Goal: Task Accomplishment & Management: Manage account settings

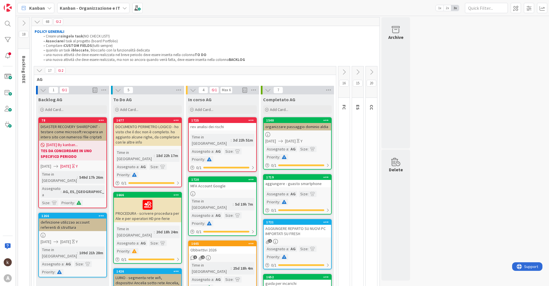
scroll to position [41, 0]
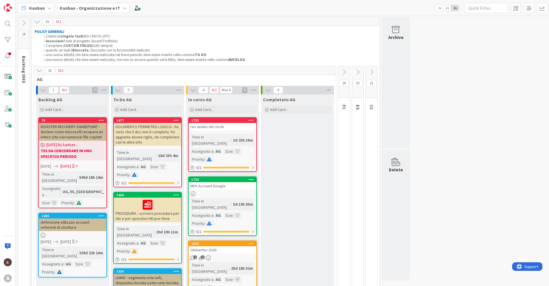
click at [237, 182] on div "MFA Account Google" at bounding box center [222, 185] width 67 height 7
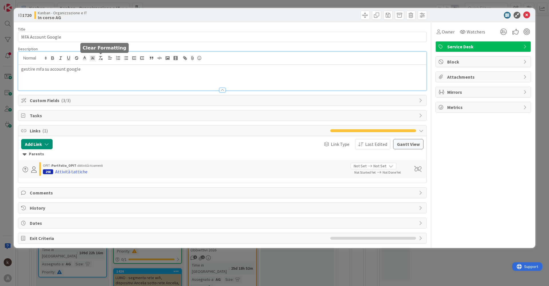
click at [104, 60] on div "gestire mfa su account google" at bounding box center [222, 71] width 408 height 39
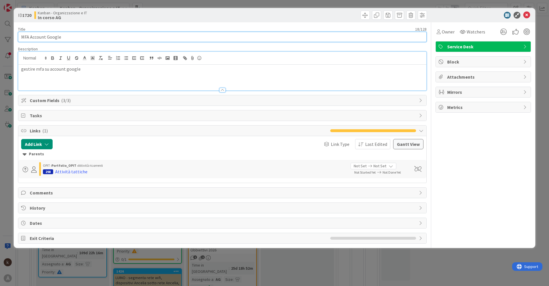
click at [79, 35] on input "MFA Account Google" at bounding box center [222, 37] width 408 height 10
type input "MFA Account Google + trasferimento admin"
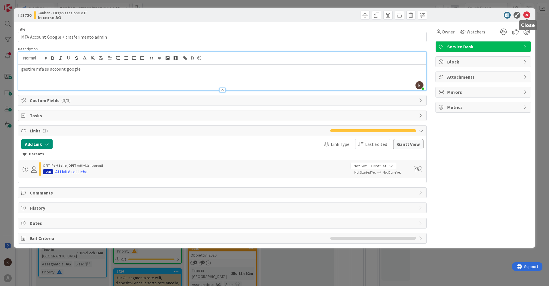
click at [524, 15] on icon at bounding box center [526, 15] width 7 height 7
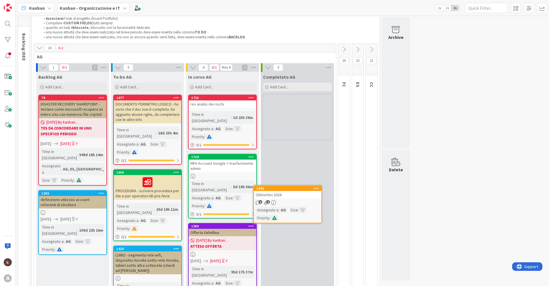
scroll to position [25, 0]
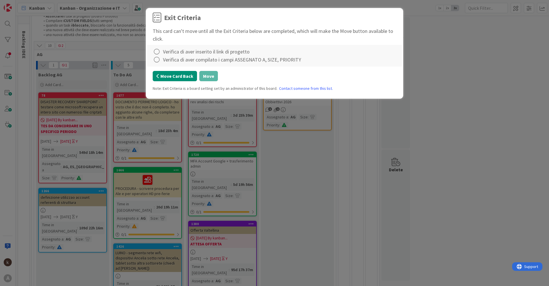
click at [181, 77] on button "Move Card Back" at bounding box center [175, 76] width 44 height 10
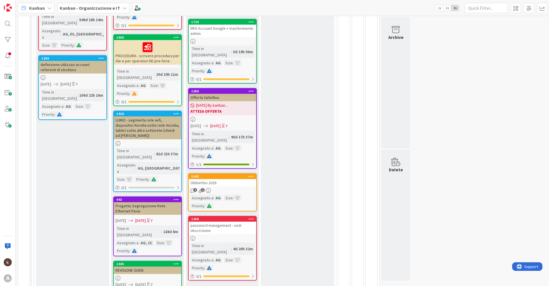
scroll to position [170, 0]
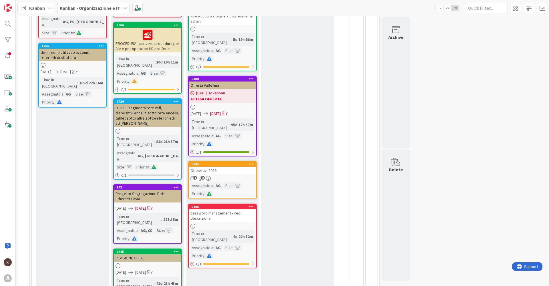
click at [220, 209] on div "password management - vedi descrizione" at bounding box center [222, 215] width 67 height 13
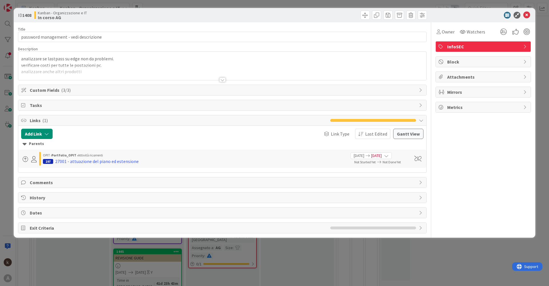
click at [222, 80] on div at bounding box center [222, 79] width 6 height 5
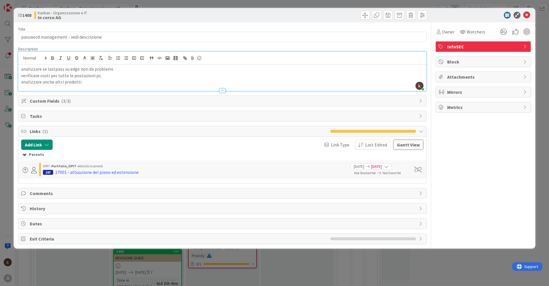
click at [47, 193] on span "Comments" at bounding box center [223, 193] width 386 height 7
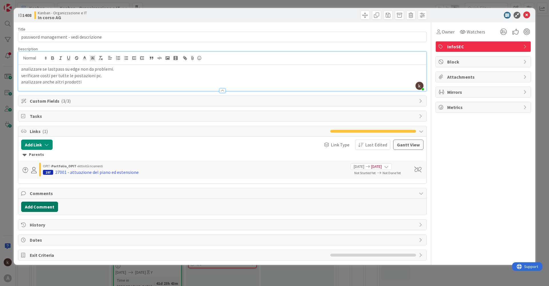
click at [47, 205] on button "Add Comment" at bounding box center [39, 207] width 37 height 10
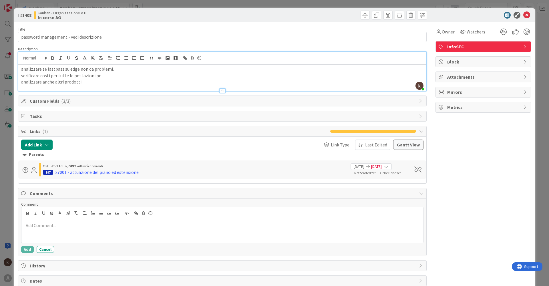
click at [79, 232] on div at bounding box center [222, 231] width 402 height 23
click at [458, 187] on div "Owner Watchers InfoSEC Block Attachments Mirrors Metrics" at bounding box center [482, 161] width 95 height 279
click at [525, 14] on icon at bounding box center [526, 15] width 7 height 7
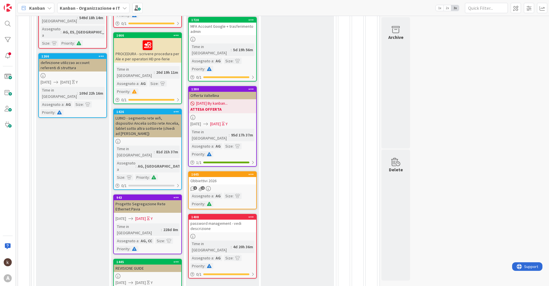
scroll to position [170, 0]
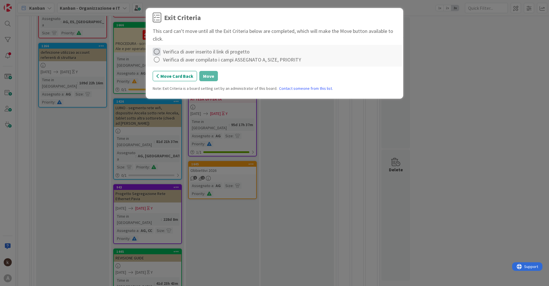
click at [154, 51] on icon at bounding box center [157, 52] width 8 height 8
click at [158, 61] on link "Complete" at bounding box center [188, 63] width 71 height 8
click at [158, 61] on icon at bounding box center [157, 60] width 8 height 8
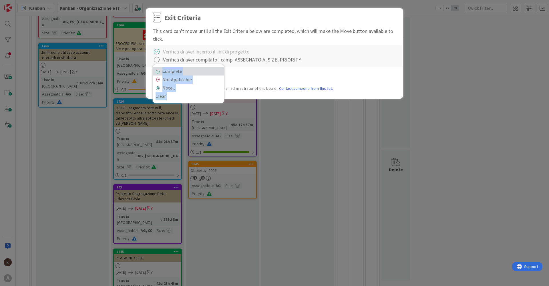
click at [159, 71] on icon at bounding box center [157, 71] width 4 height 3
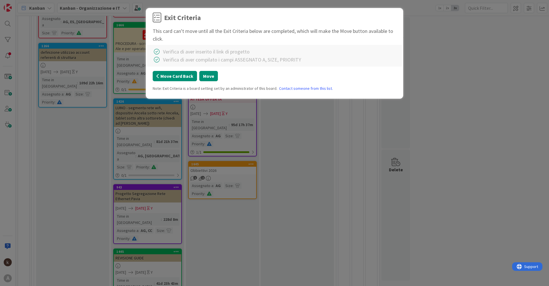
click at [159, 72] on button "Move Card Back" at bounding box center [175, 76] width 44 height 10
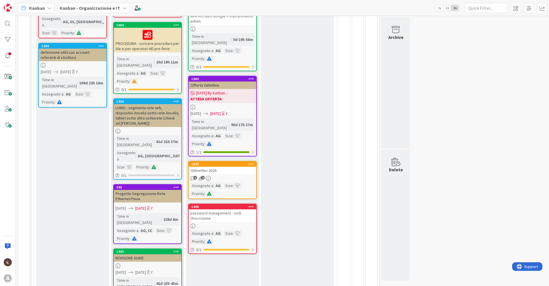
click at [226, 204] on link "1408 password management - vedi descrizione Assegnato a : AG Size : Priority : …" at bounding box center [222, 229] width 69 height 50
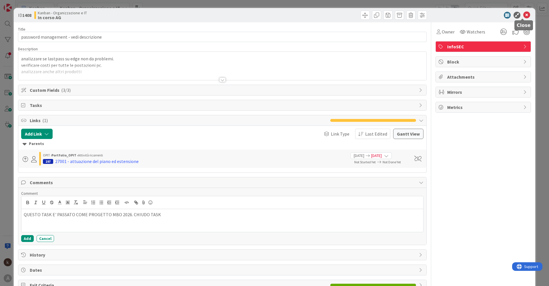
click at [523, 16] on icon at bounding box center [526, 15] width 7 height 7
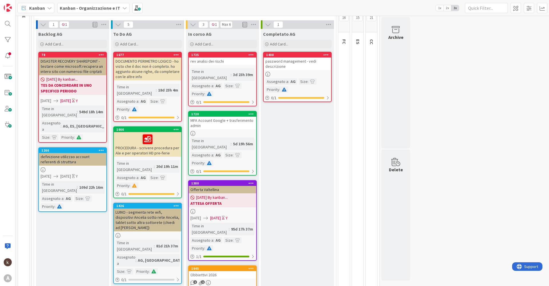
scroll to position [27, 0]
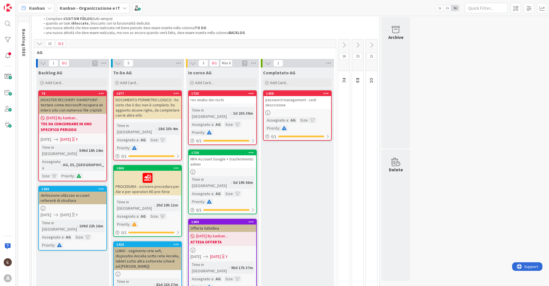
click at [268, 112] on icon at bounding box center [267, 112] width 5 height 5
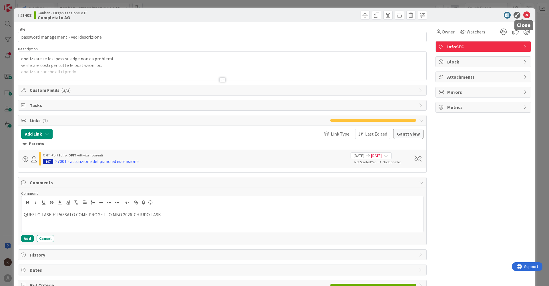
click at [524, 14] on icon at bounding box center [526, 15] width 7 height 7
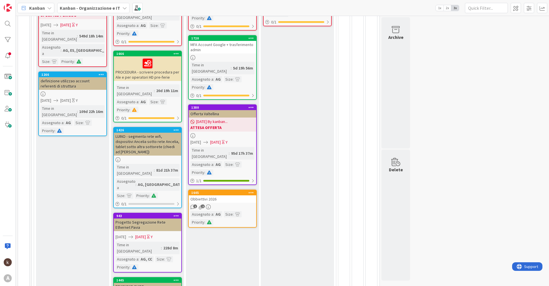
click at [236, 195] on div "Obbiettivi 2026" at bounding box center [222, 198] width 67 height 7
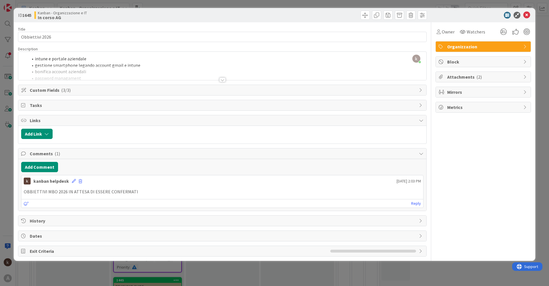
click at [147, 190] on p "OBBIETTIVI MBO 2026 IN ATTESA DI ESSERE CONFERMATI" at bounding box center [222, 191] width 397 height 7
click at [145, 190] on p "OBBIETTIVI MBO 2026 IN ATTESA DI ESSERE CONFERMATI" at bounding box center [222, 191] width 397 height 7
click at [70, 182] on div "kanban helpdesk [DATE] 2:03 PM" at bounding box center [222, 179] width 402 height 9
click at [72, 181] on icon at bounding box center [74, 181] width 4 height 4
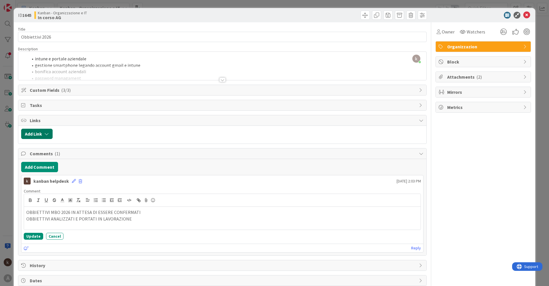
click at [36, 131] on button "Add Link" at bounding box center [36, 134] width 31 height 10
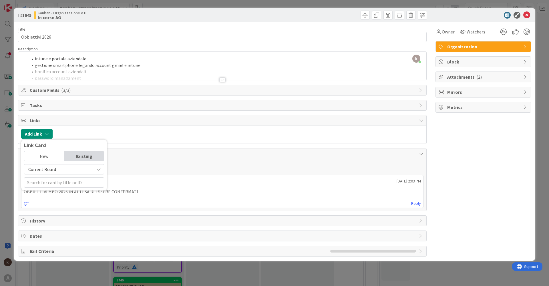
click at [85, 168] on span "Current Board" at bounding box center [59, 169] width 64 height 8
drag, startPoint x: 44, startPoint y: 197, endPoint x: 46, endPoint y: 193, distance: 4.5
click at [43, 197] on span "All Boards" at bounding box center [66, 193] width 79 height 9
click at [55, 185] on input "text" at bounding box center [64, 182] width 80 height 10
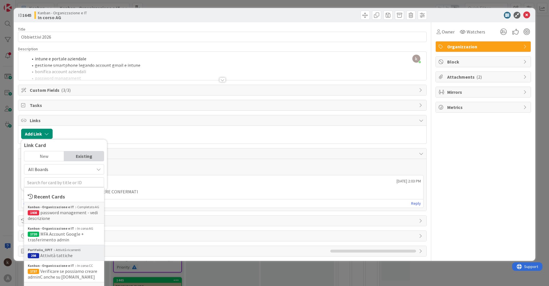
click at [56, 256] on span "Attività tattiche" at bounding box center [56, 255] width 32 height 6
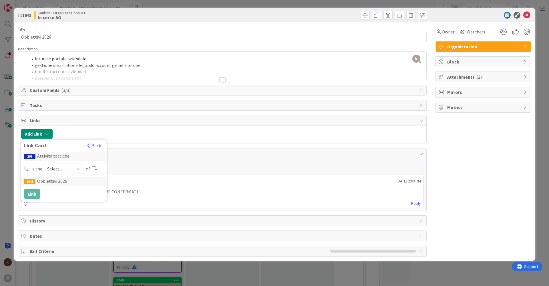
click at [70, 165] on span "Select..." at bounding box center [59, 169] width 24 height 8
click at [70, 194] on span "child" at bounding box center [94, 192] width 65 height 9
click at [34, 194] on button "Link" at bounding box center [32, 194] width 16 height 10
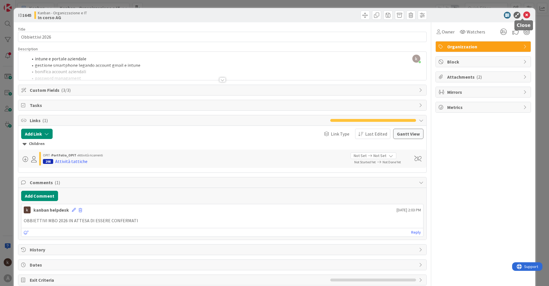
click at [523, 16] on icon at bounding box center [526, 15] width 7 height 7
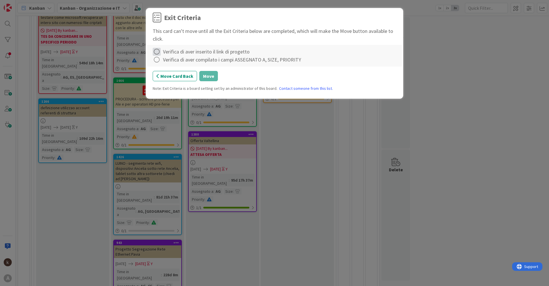
click at [155, 52] on icon at bounding box center [157, 52] width 8 height 8
click at [158, 64] on icon at bounding box center [157, 63] width 4 height 3
click at [156, 59] on icon at bounding box center [157, 60] width 8 height 8
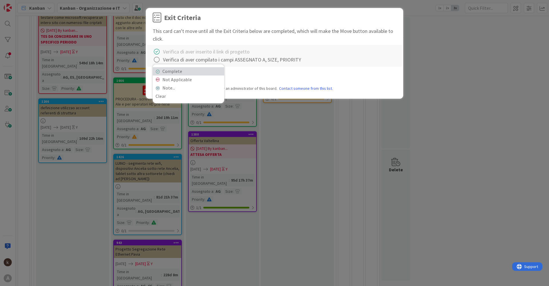
click at [169, 69] on link "Complete" at bounding box center [188, 71] width 71 height 8
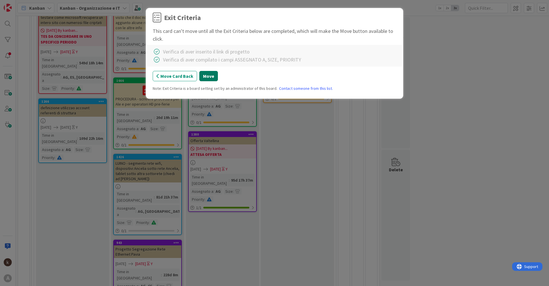
click at [213, 74] on button "Move" at bounding box center [208, 76] width 19 height 10
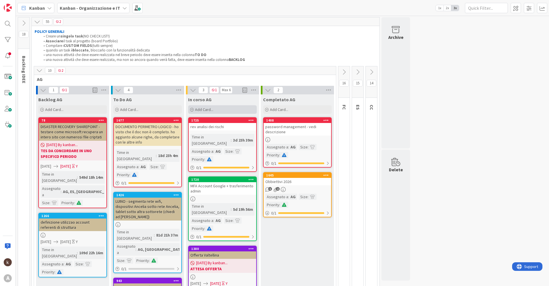
click at [204, 111] on span "Add Card..." at bounding box center [204, 109] width 18 height 5
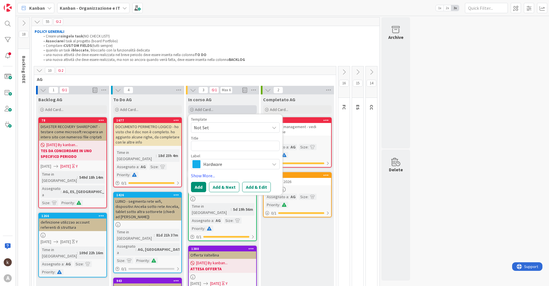
type textarea "x"
type textarea "S"
type textarea "x"
type textarea "SE"
type textarea "x"
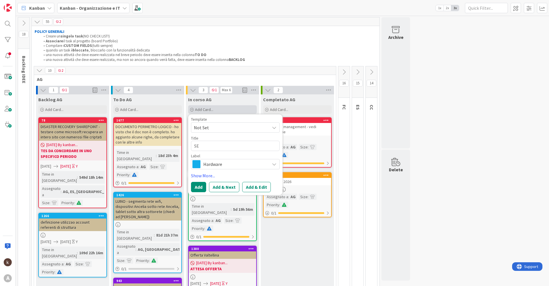
type textarea "SEZ"
type textarea "x"
type textarea "SEZI"
type textarea "x"
type textarea "SEZIO"
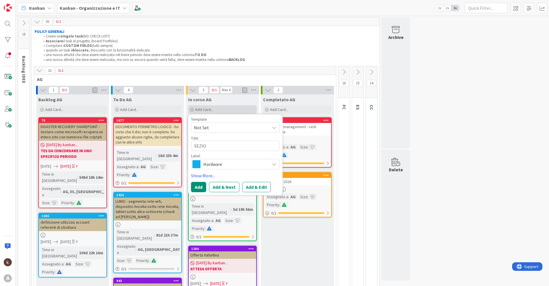
type textarea "x"
type textarea "SEZION"
type textarea "x"
type textarea "SEZIONE"
type textarea "x"
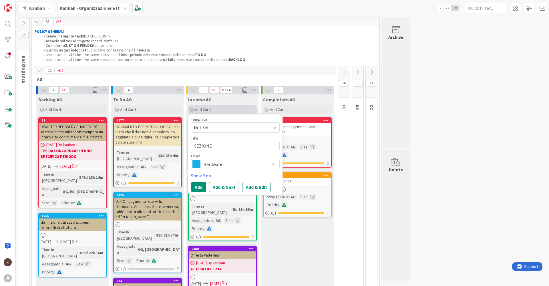
type textarea "SEZIONE"
type textarea "x"
type textarea "SEZIONE C"
type textarea "x"
type textarea "SEZIONE CY"
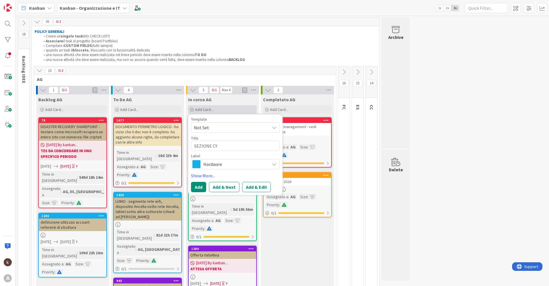
type textarea "x"
type textarea "SEZIONE CYB"
type textarea "x"
type textarea "SEZIONE CYBE"
type textarea "x"
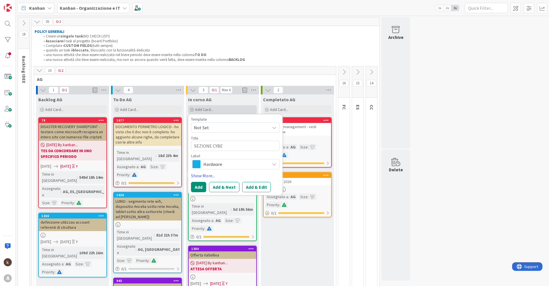
type textarea "SEZIONE CYBER"
type textarea "x"
type textarea "SEZIONE CYBERG"
type textarea "x"
type textarea "SEZIONE CYBERGU"
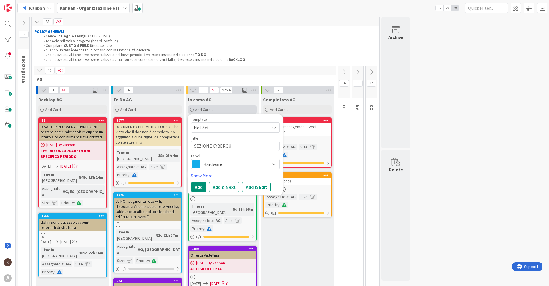
type textarea "x"
type textarea "SEZIONE CYBERGUR"
type textarea "x"
type textarea "SEZIONE CYBERGURU"
type textarea "x"
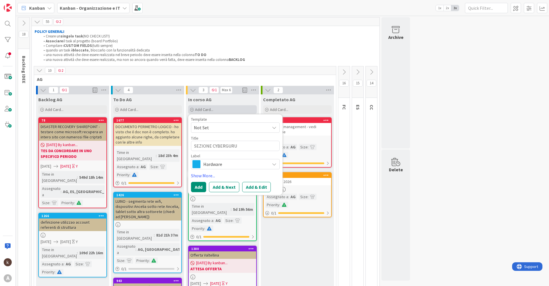
type textarea "SEZIONE CYBERGURU"
type textarea "x"
type textarea "SEZIONE CYBERGURU S"
type textarea "x"
type textarea "SEZIONE CYBERGURU SU"
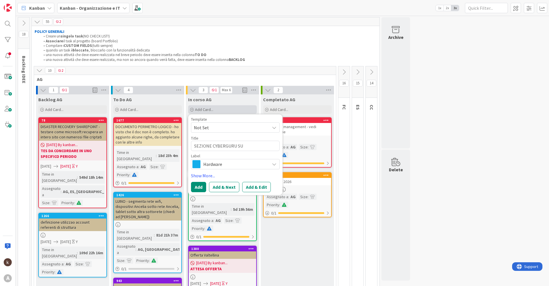
type textarea "x"
type textarea "SEZIONE CYBERGURU SUY"
type textarea "x"
type textarea "SEZIONE CYBERGURU SUYI"
type textarea "x"
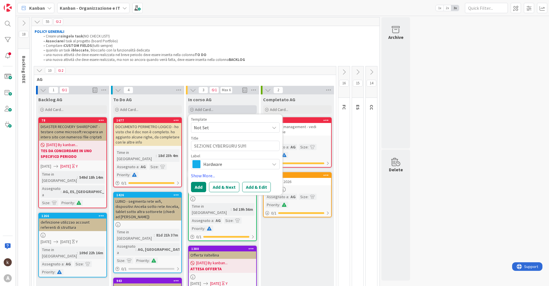
type textarea "SEZIONE CYBERGURU SUY"
type textarea "x"
type textarea "SEZIONE CYBERGURU SU"
type textarea "x"
type textarea "SEZIONE CYBERGURU SUI"
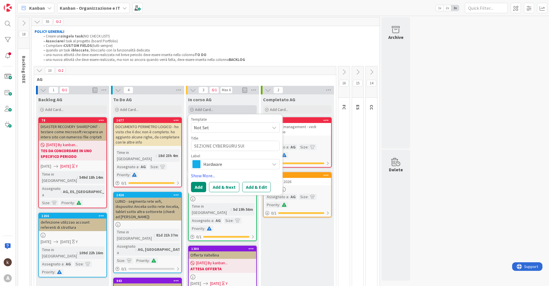
type textarea "x"
type textarea "SEZIONE CYBERGURU SUI"
type textarea "x"
type textarea "SEZIONE CYBERGURU SUI F"
type textarea "x"
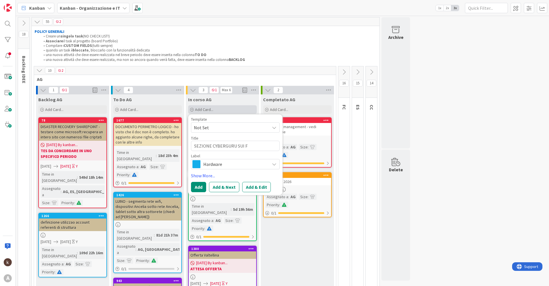
type textarea "SEZIONE CYBERGURU SUI FO"
type textarea "x"
type textarea "SEZIONE CYBERGURU SUI FOR"
type textarea "x"
type textarea "SEZIONE CYBERGURU SUI FORM"
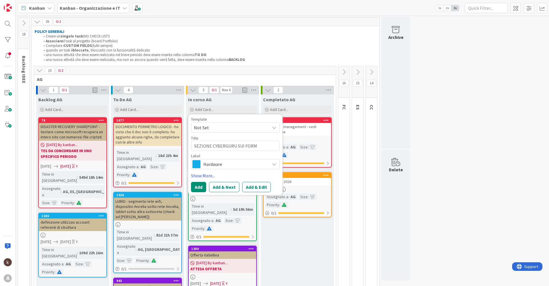
click at [238, 164] on span "Hardware" at bounding box center [234, 164] width 63 height 8
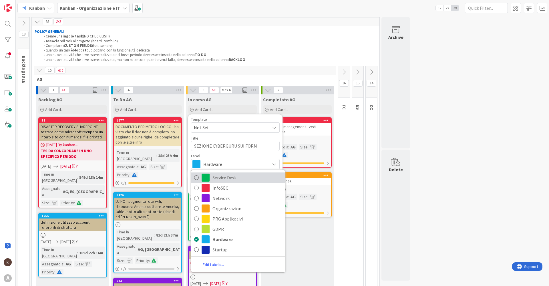
click at [225, 181] on span "Service Desk" at bounding box center [247, 177] width 70 height 9
type textarea "x"
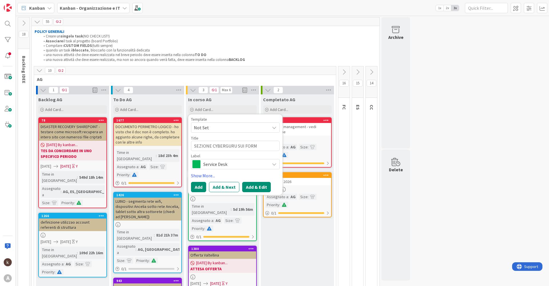
click at [254, 189] on button "Add & Edit" at bounding box center [256, 187] width 29 height 10
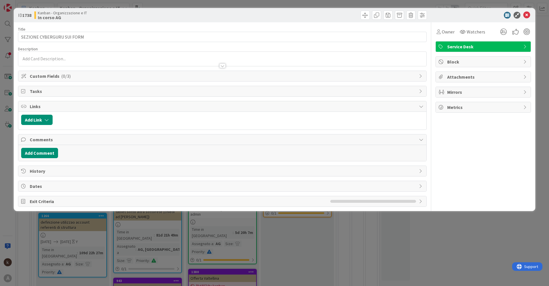
click at [52, 74] on span "Custom Fields ( 0/3 )" at bounding box center [223, 76] width 386 height 7
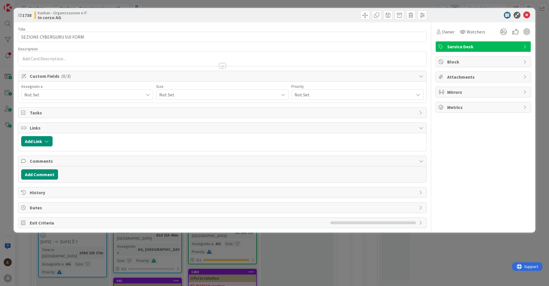
click at [49, 93] on span "Not Set" at bounding box center [83, 94] width 119 height 7
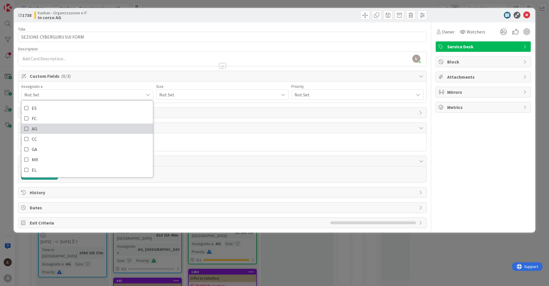
click at [41, 129] on link "AG" at bounding box center [86, 128] width 131 height 10
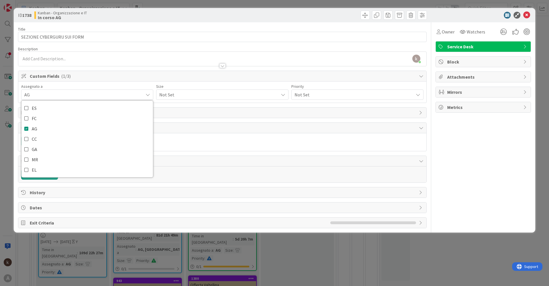
click at [197, 91] on span "Not Set" at bounding box center [217, 95] width 116 height 8
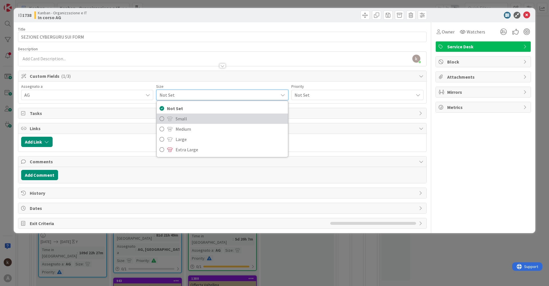
click at [184, 117] on span "Small" at bounding box center [230, 118] width 109 height 9
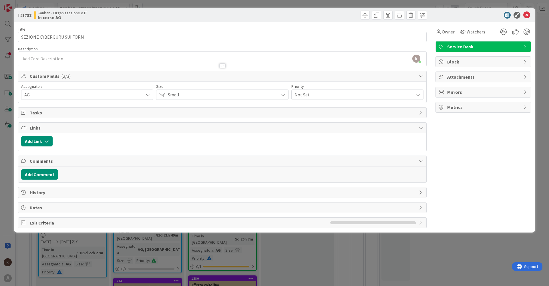
click at [318, 91] on span "Not Set" at bounding box center [352, 95] width 116 height 8
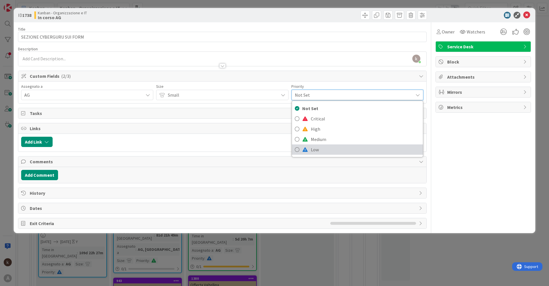
click at [312, 149] on span "Low" at bounding box center [365, 149] width 109 height 9
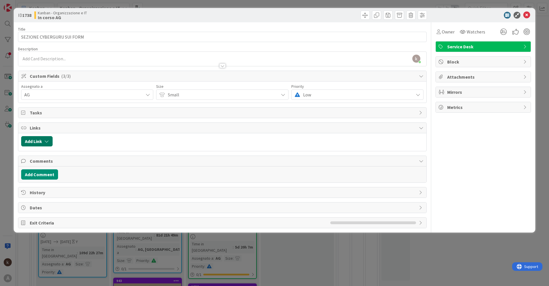
click at [35, 142] on button "Add Link" at bounding box center [36, 141] width 31 height 10
click at [85, 178] on span "Current Board" at bounding box center [59, 177] width 64 height 8
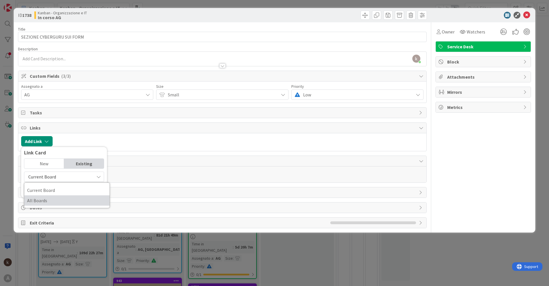
click at [51, 205] on link "All Boards" at bounding box center [66, 200] width 85 height 10
click at [56, 193] on input "text" at bounding box center [64, 190] width 80 height 10
type input "2"
type input "M"
type input "MBO"
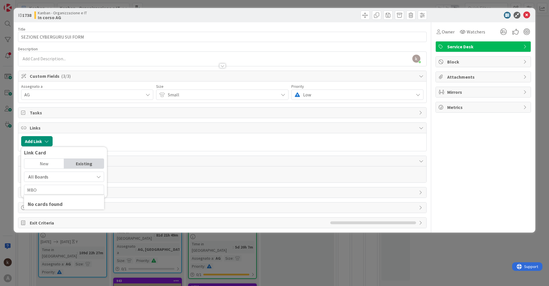
click at [76, 179] on span "All Boards" at bounding box center [59, 177] width 64 height 8
click at [60, 188] on span "Current Board" at bounding box center [66, 190] width 79 height 9
click at [72, 184] on div "Current Board Current Board All Boards MBO" at bounding box center [64, 183] width 80 height 23
click at [62, 191] on input "MBO" at bounding box center [64, 190] width 80 height 10
click at [83, 179] on span "Current Board" at bounding box center [59, 177] width 64 height 8
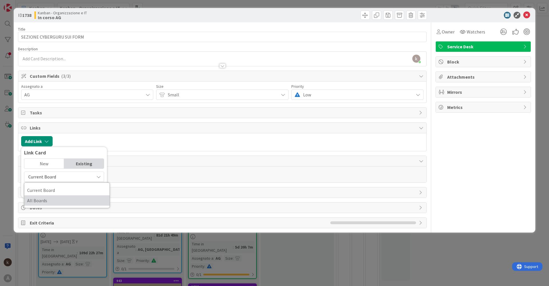
click at [50, 204] on span "All Boards" at bounding box center [66, 200] width 79 height 9
click at [52, 189] on input "MBO" at bounding box center [64, 190] width 80 height 10
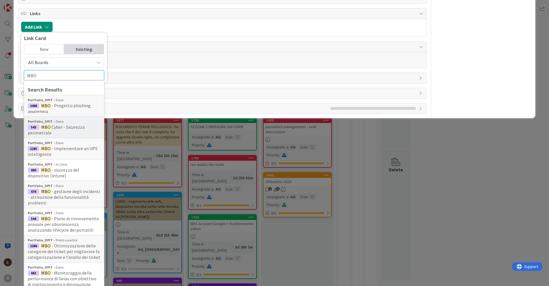
scroll to position [143, 0]
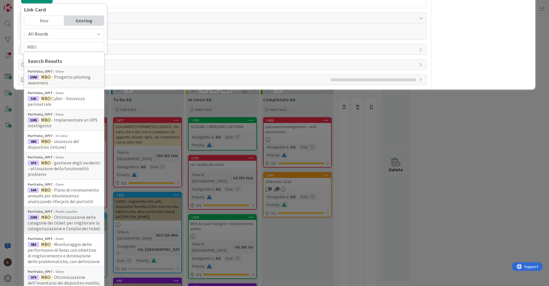
click at [75, 226] on span "- Ottimizzazione delle categorie dei ticket per migliorare la categorizzazione …" at bounding box center [64, 222] width 73 height 17
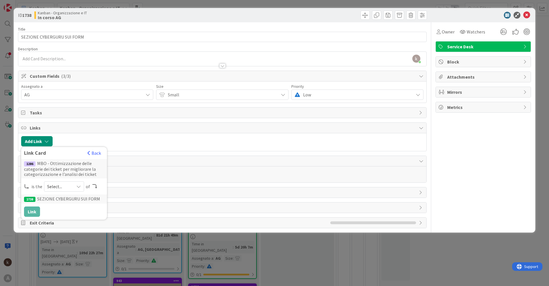
scroll to position [0, 0]
click at [56, 185] on span "Select..." at bounding box center [59, 186] width 24 height 8
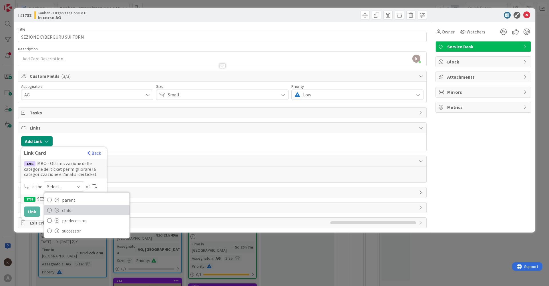
click at [67, 209] on span "child" at bounding box center [94, 210] width 65 height 9
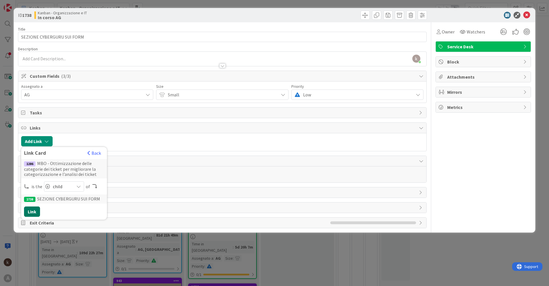
click at [34, 216] on button "Link" at bounding box center [32, 211] width 16 height 10
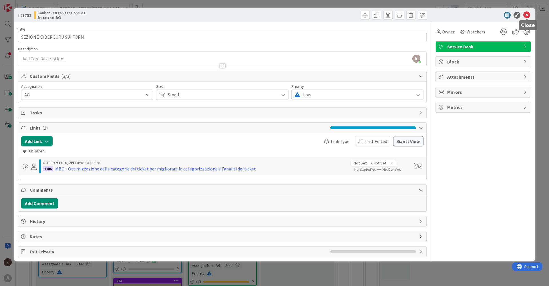
click at [529, 17] on icon at bounding box center [526, 15] width 7 height 7
